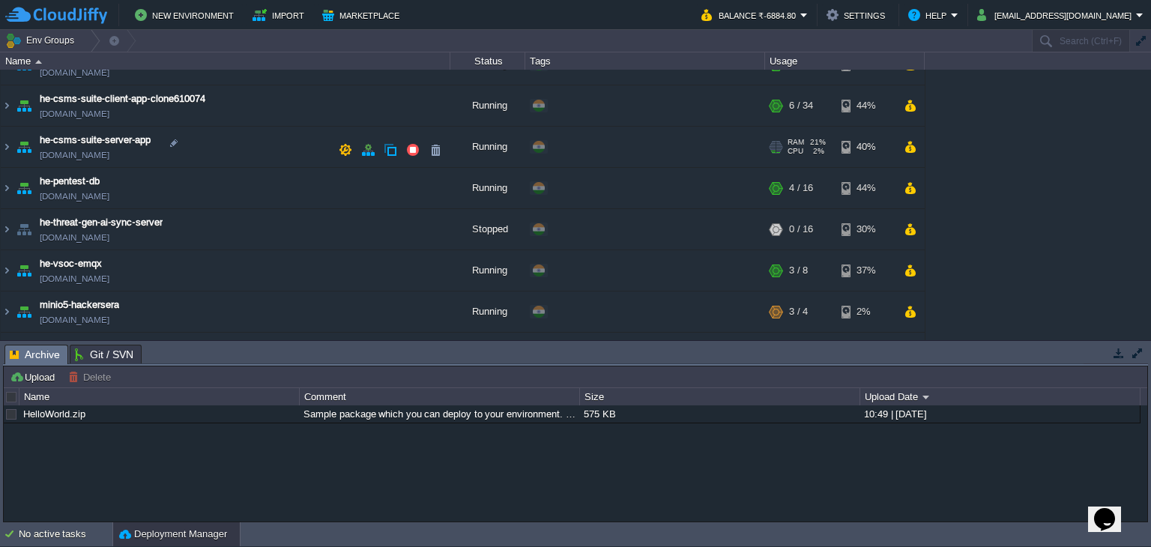
scroll to position [591, 0]
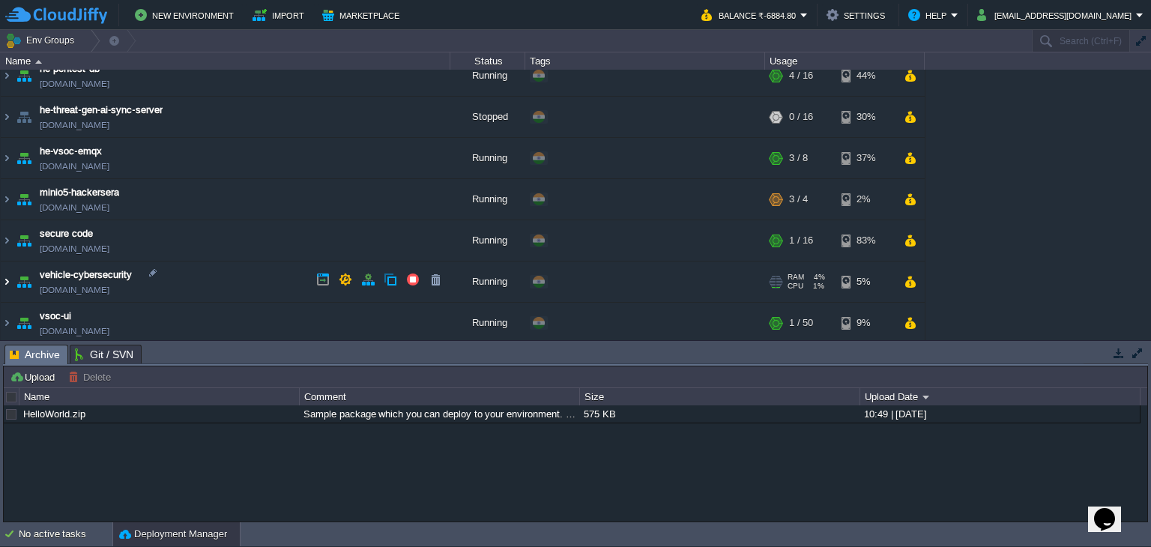
click at [3, 276] on img at bounding box center [7, 282] width 12 height 40
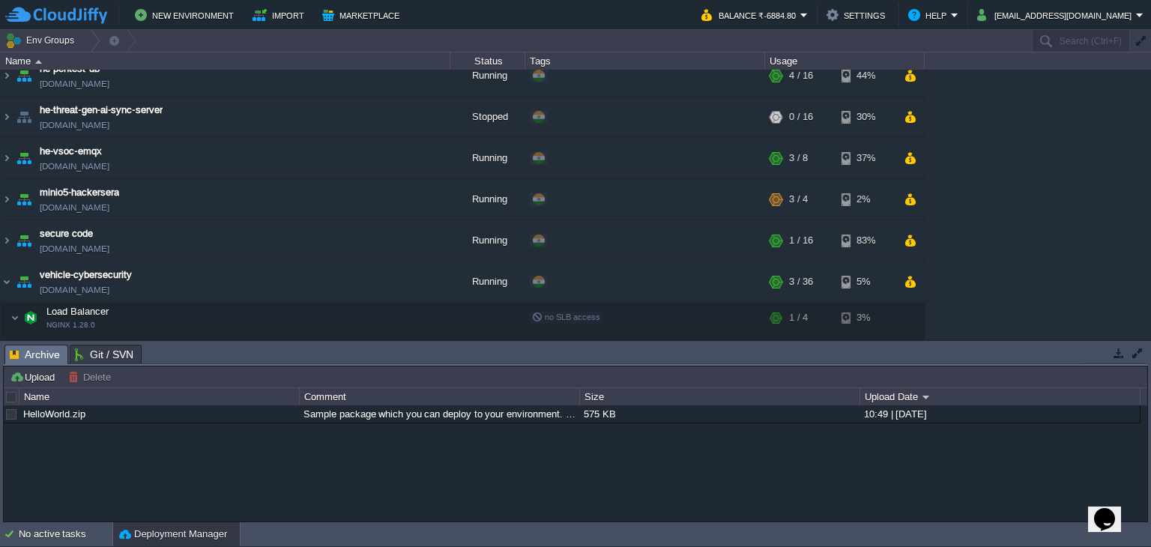
scroll to position [755, 0]
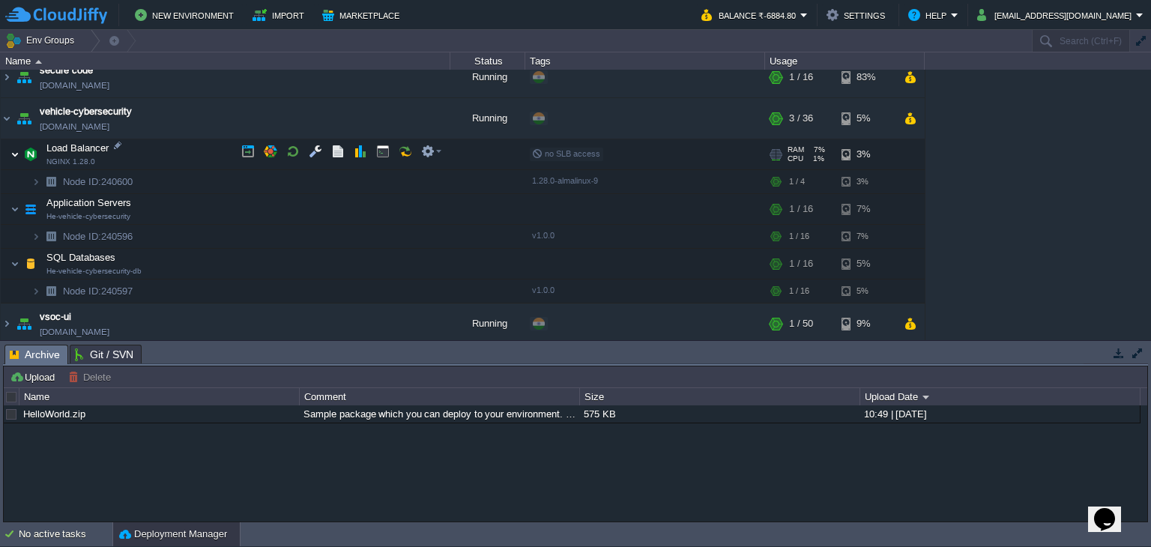
click at [14, 149] on img at bounding box center [14, 154] width 9 height 30
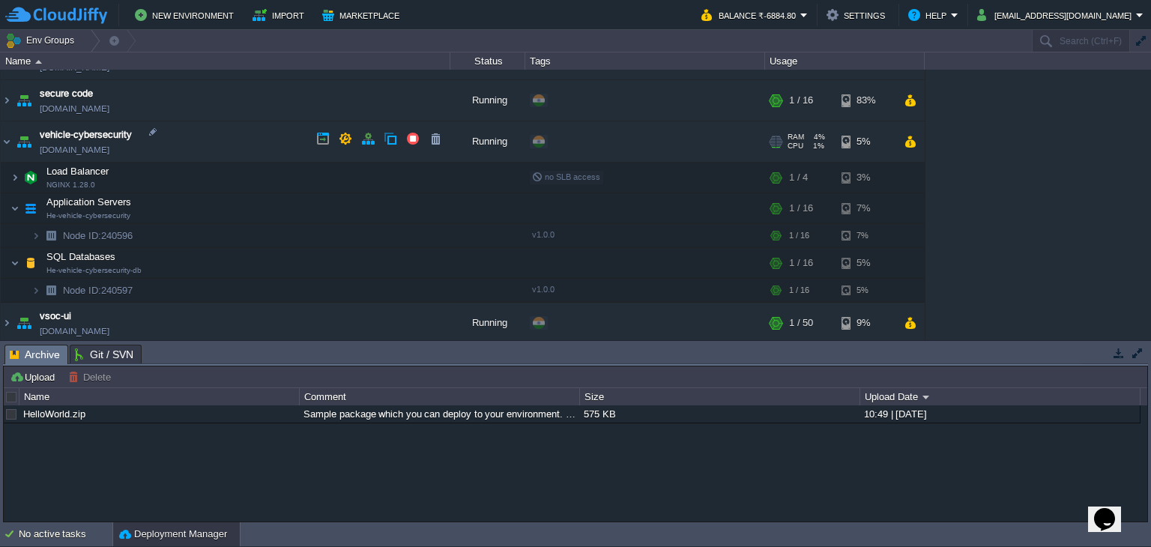
click at [14, 150] on img at bounding box center [23, 141] width 21 height 40
click at [16, 177] on img at bounding box center [14, 178] width 9 height 30
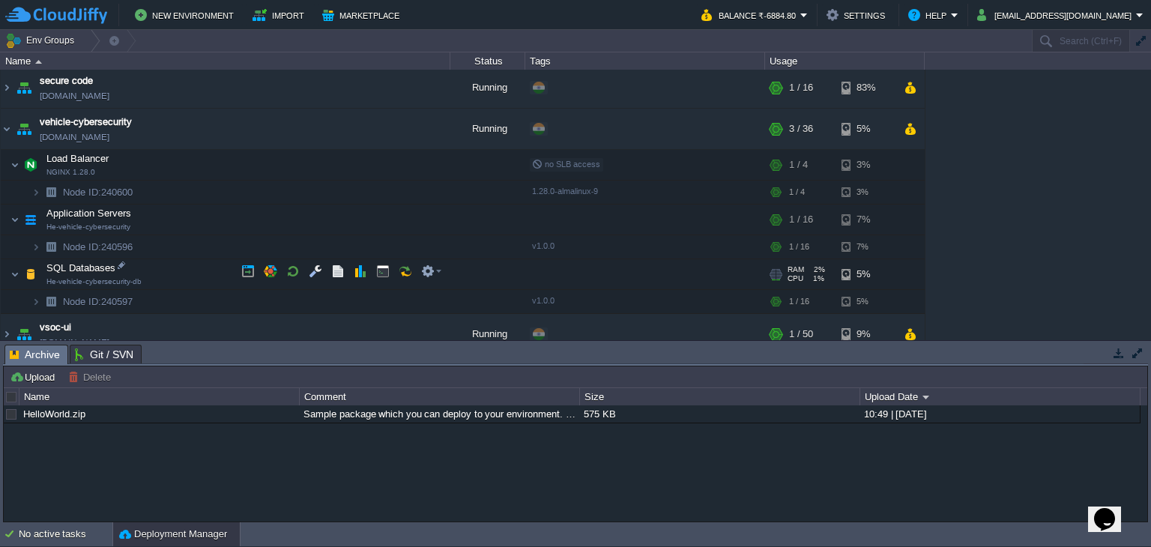
scroll to position [755, 0]
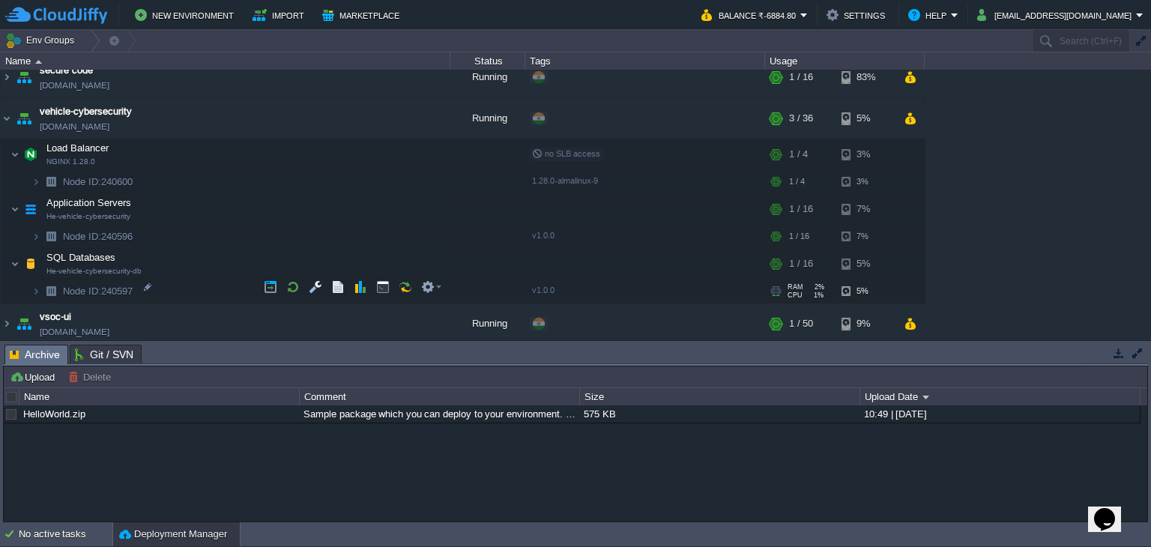
click at [42, 288] on img at bounding box center [50, 291] width 21 height 23
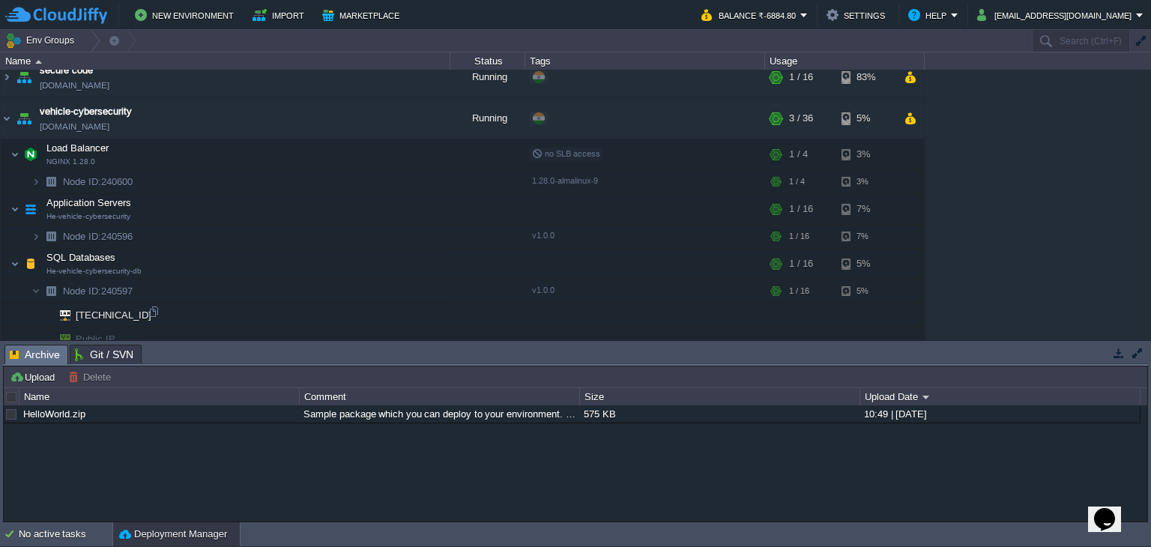
scroll to position [803, 0]
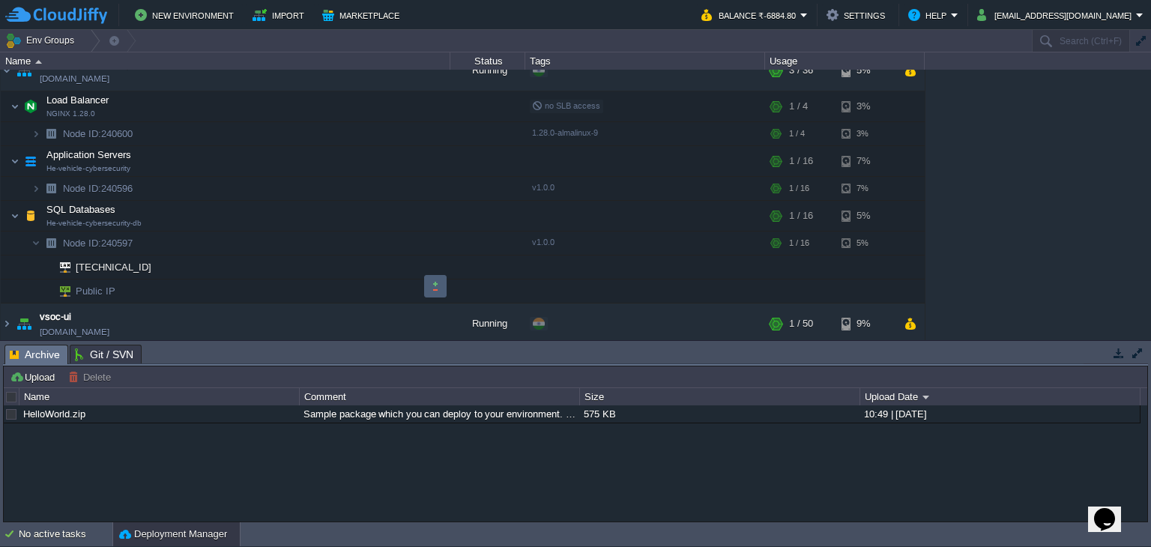
click at [425, 289] on td at bounding box center [435, 286] width 22 height 22
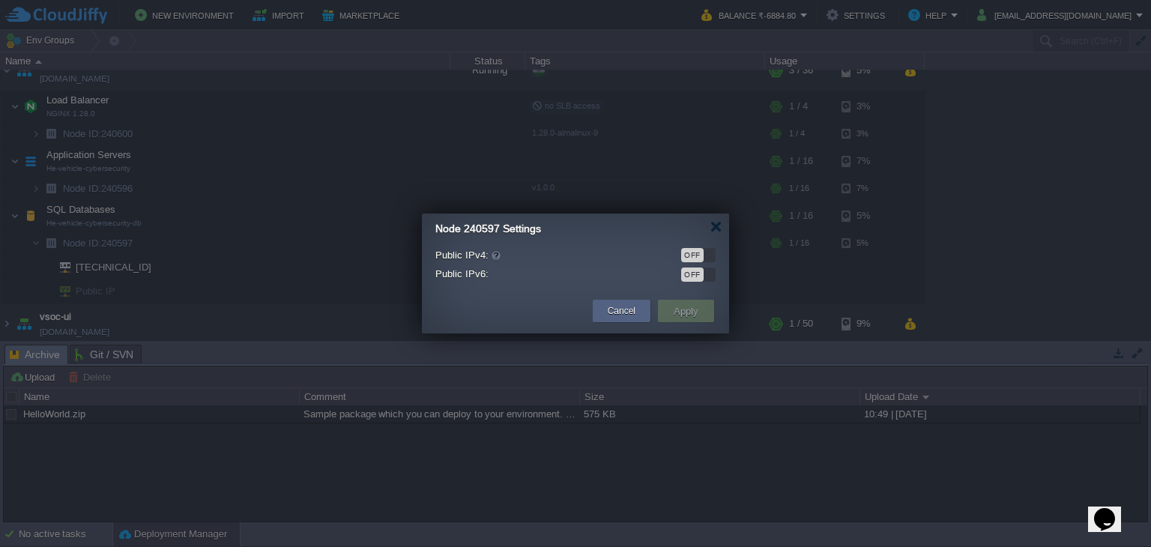
click at [696, 257] on div "OFF" at bounding box center [692, 255] width 22 height 14
click at [627, 307] on button "Cancel" at bounding box center [622, 311] width 28 height 15
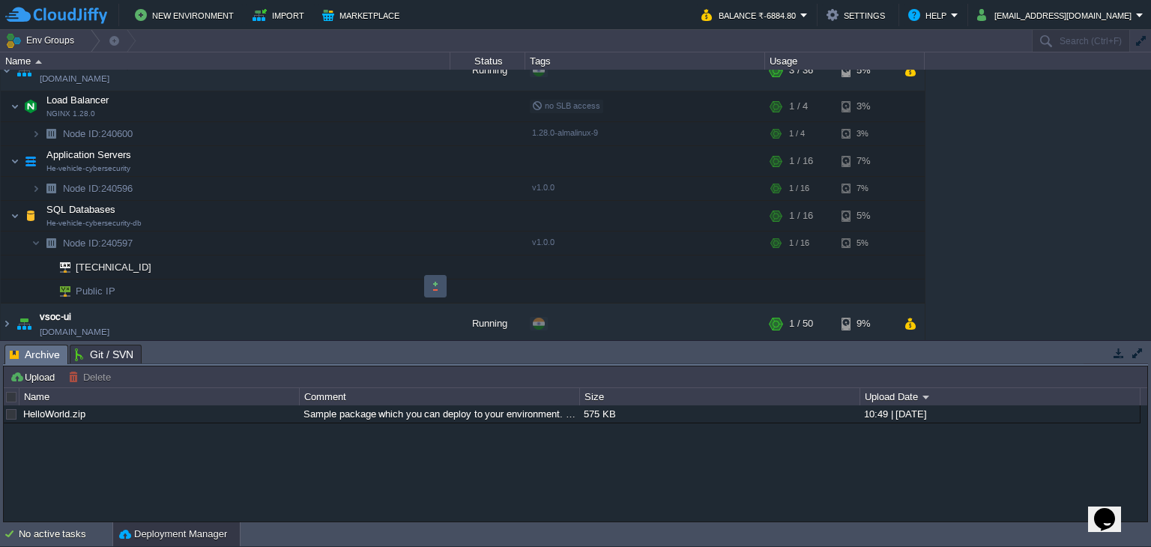
click at [429, 285] on button "button" at bounding box center [435, 286] width 13 height 13
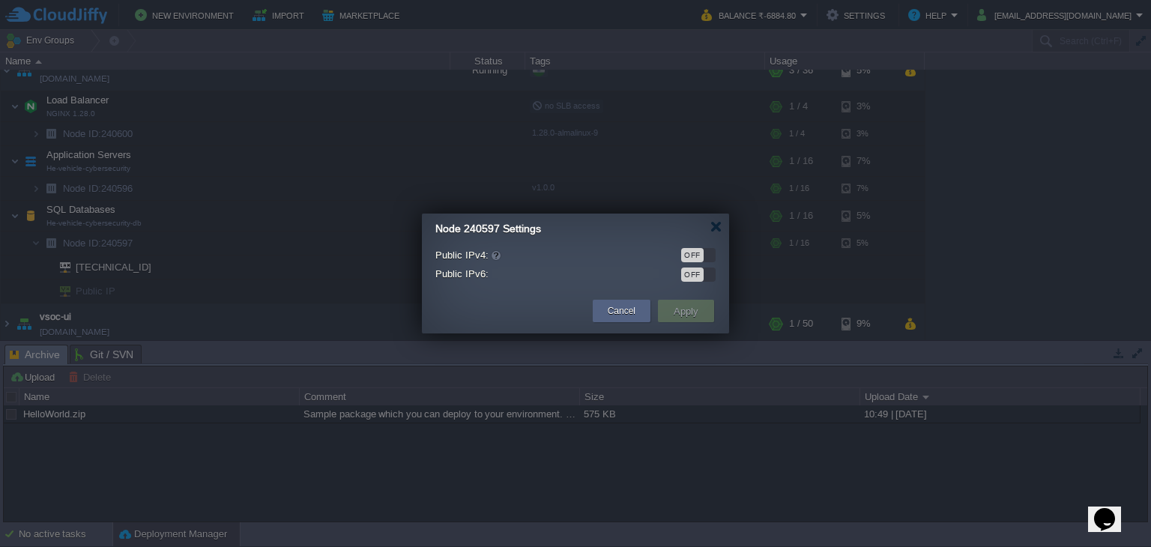
click at [694, 262] on div "Public IPv4: OFF" at bounding box center [575, 255] width 280 height 16
click at [694, 259] on div "OFF" at bounding box center [692, 255] width 22 height 14
click at [701, 309] on button "Apply" at bounding box center [686, 311] width 34 height 18
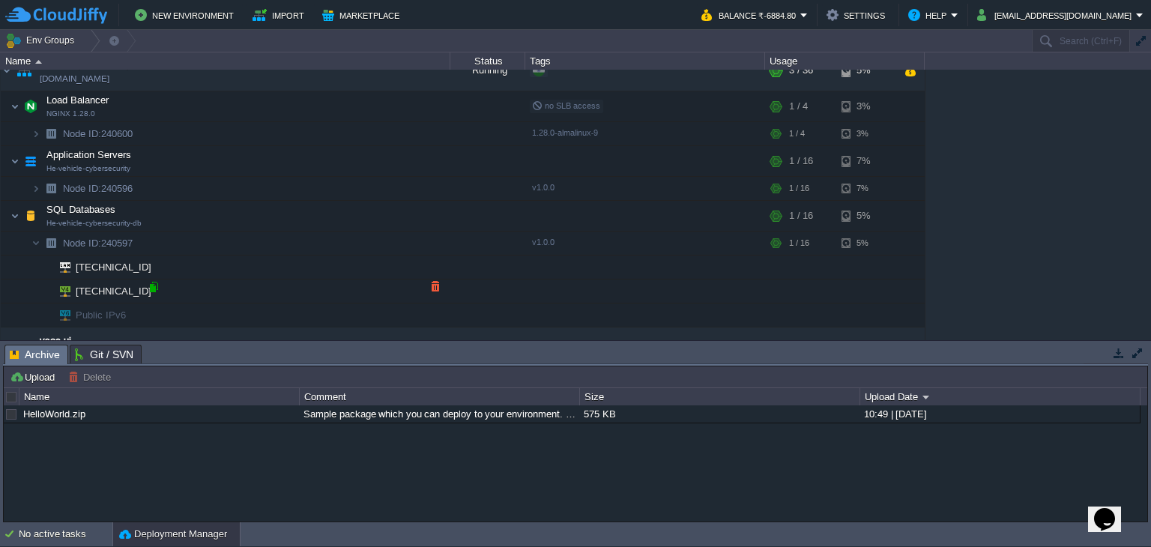
click at [156, 287] on div at bounding box center [153, 286] width 13 height 13
